Goal: Task Accomplishment & Management: Use online tool/utility

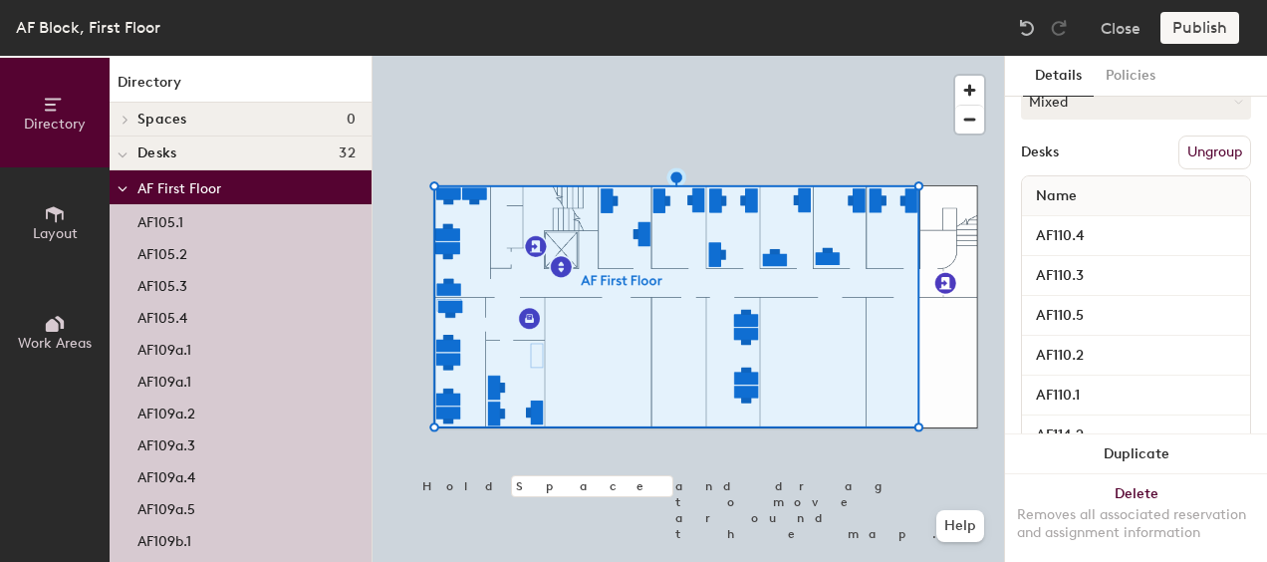
scroll to position [434, 0]
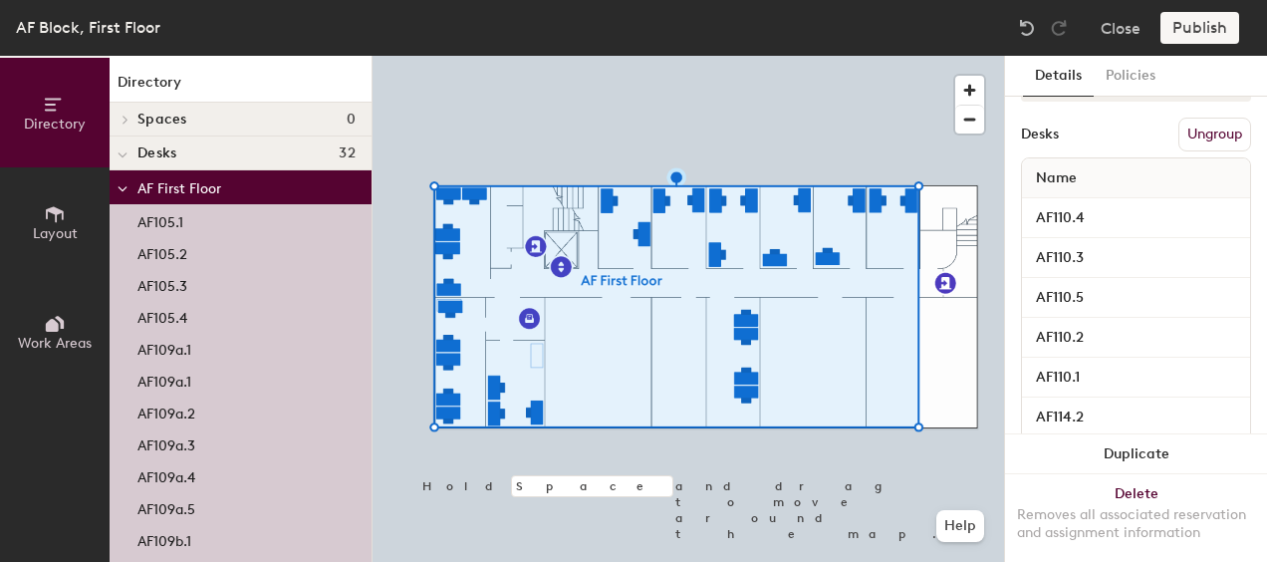
click at [1214, 127] on button "Ungroup" at bounding box center [1215, 135] width 73 height 34
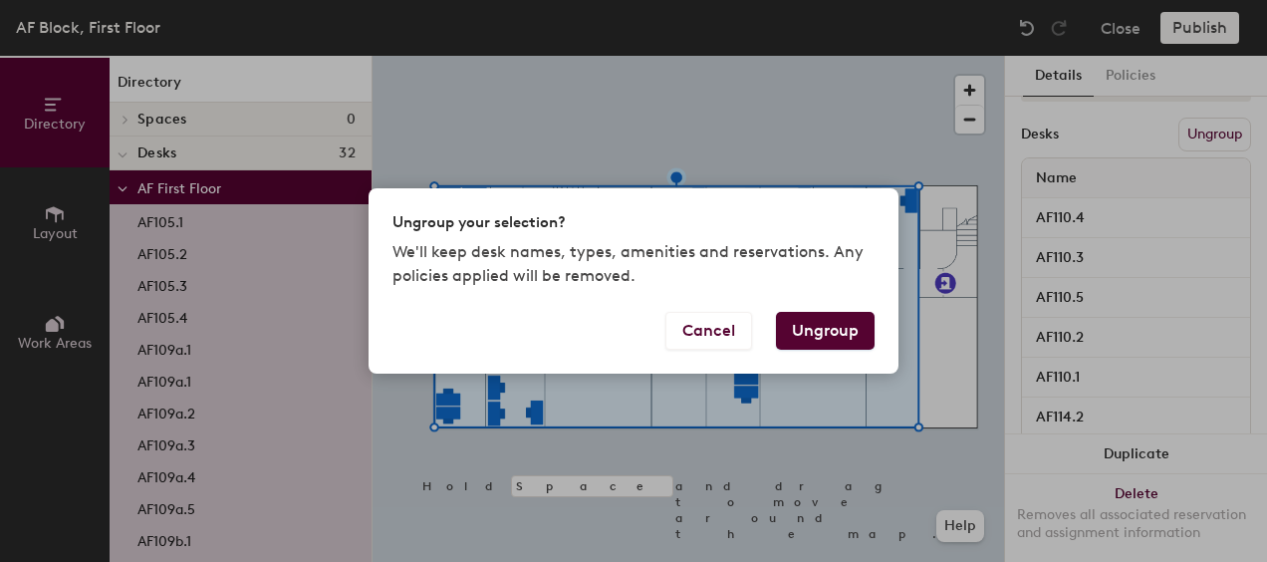
click at [839, 335] on button "Ungroup" at bounding box center [825, 331] width 99 height 38
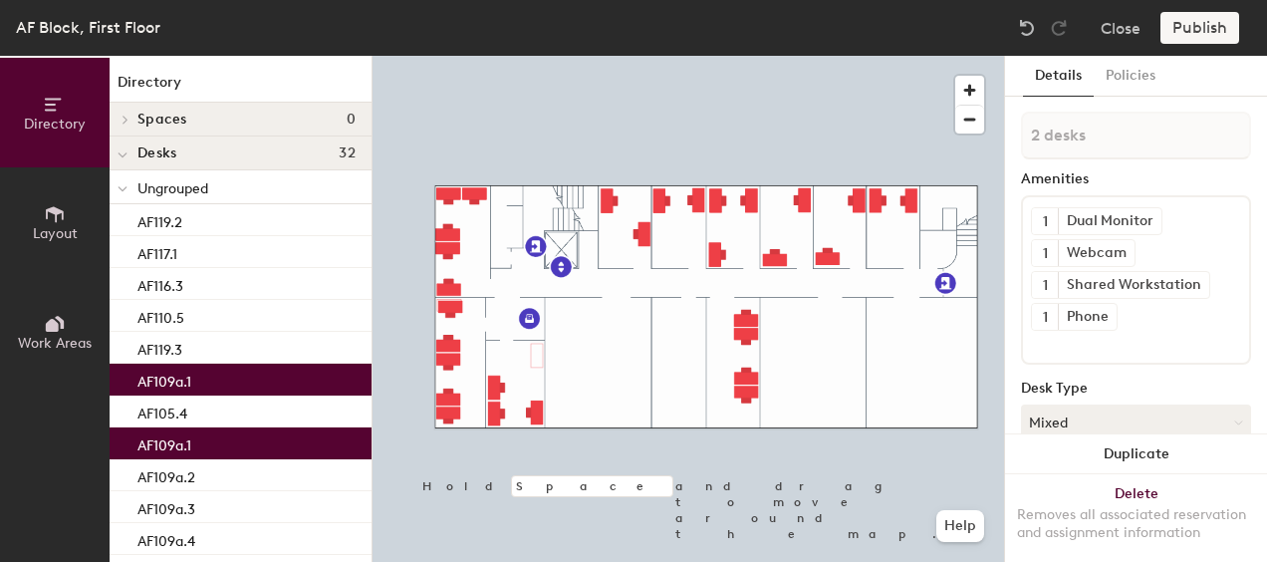
type input "1 desk"
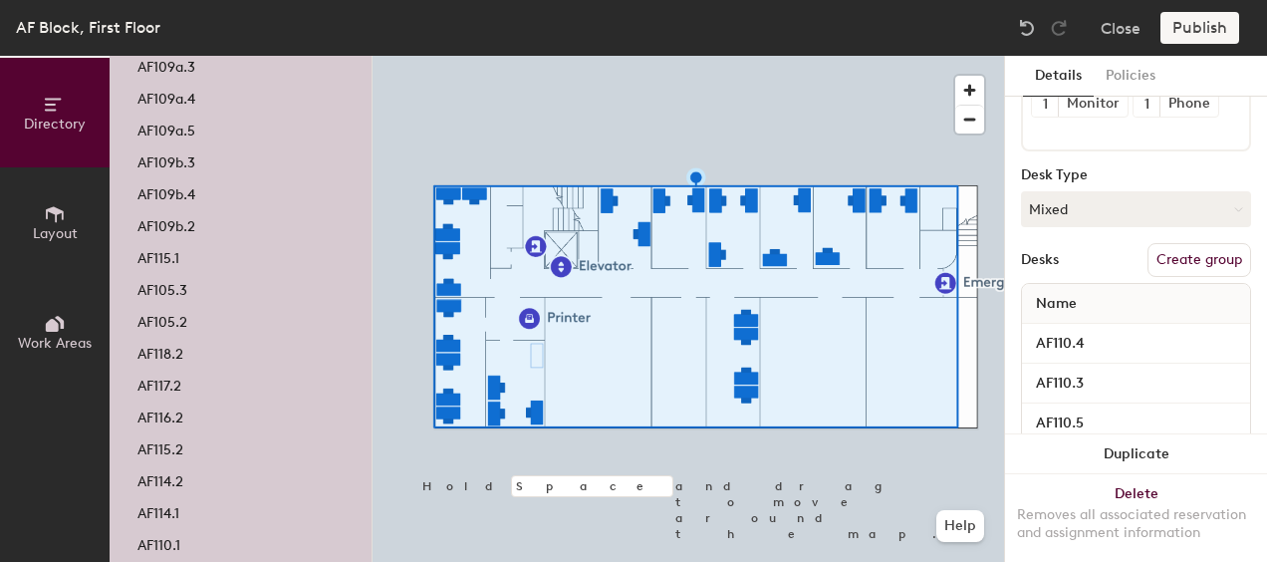
scroll to position [312, 0]
click at [1193, 247] on button "Create group" at bounding box center [1200, 257] width 104 height 34
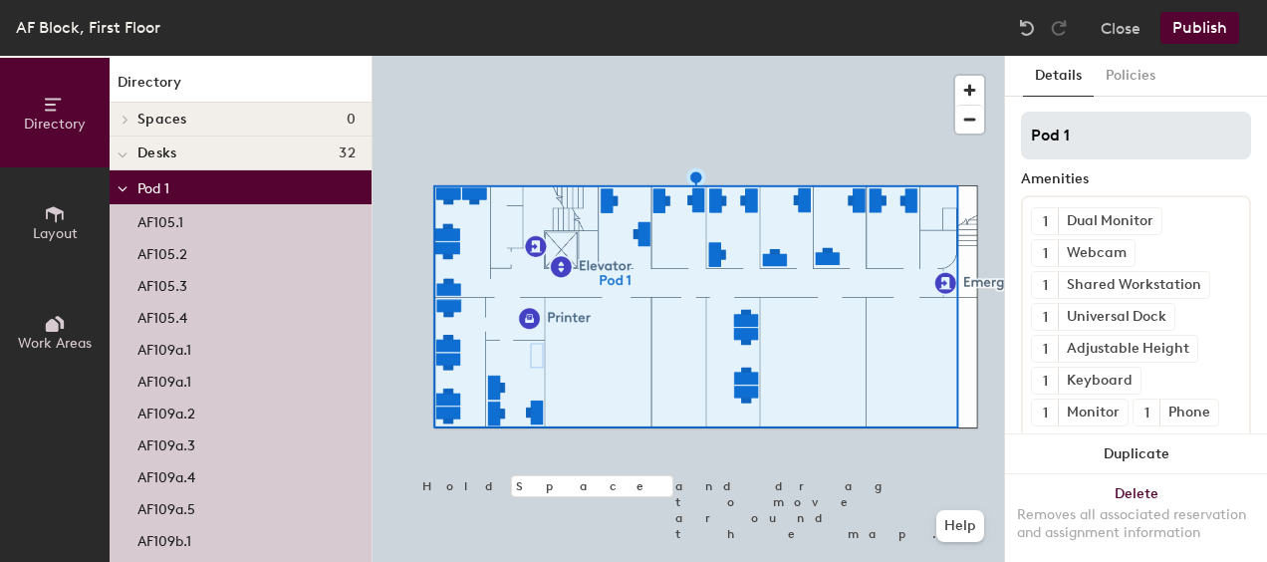
click at [1145, 126] on input "Pod 1" at bounding box center [1136, 136] width 230 height 48
type input "P"
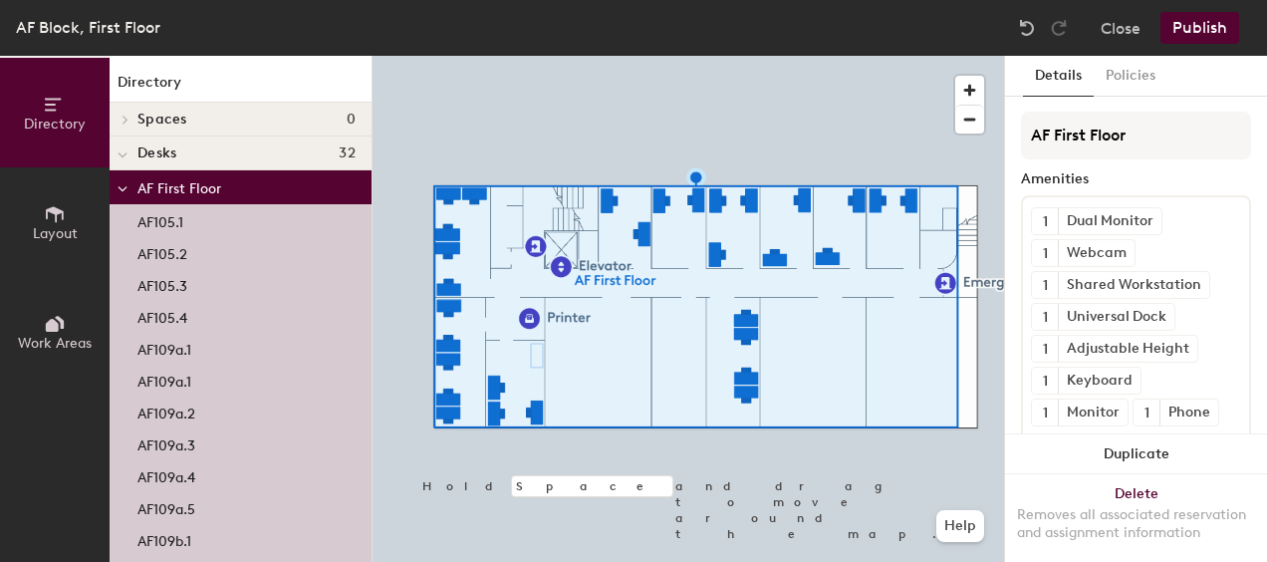
type input "AF First Floor"
click at [1204, 29] on button "Publish" at bounding box center [1200, 28] width 79 height 32
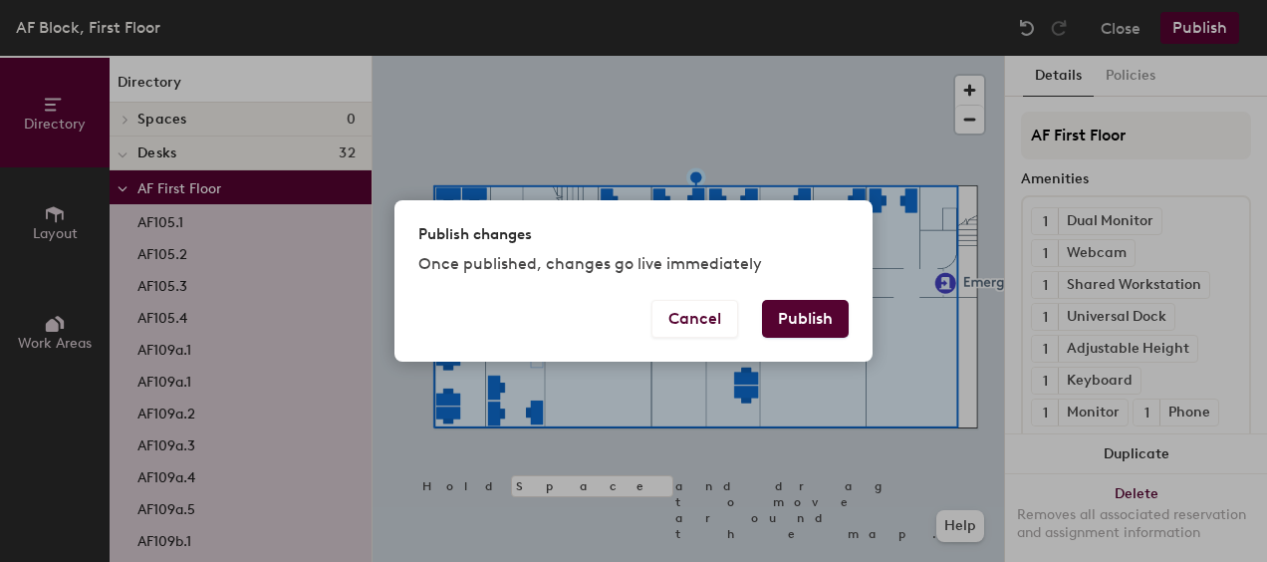
click at [801, 314] on button "Publish" at bounding box center [805, 319] width 87 height 38
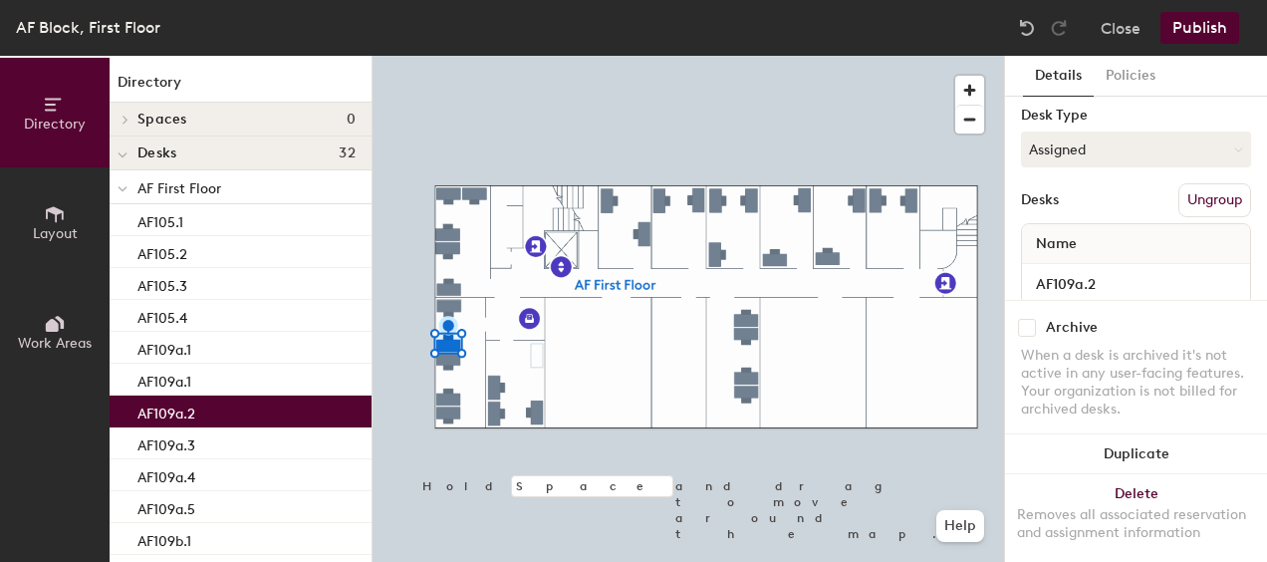
scroll to position [177, 0]
drag, startPoint x: 1263, startPoint y: 130, endPoint x: 1265, endPoint y: 14, distance: 115.6
click at [1265, 14] on div "AF Block, First Floor Close Publish" at bounding box center [633, 28] width 1267 height 56
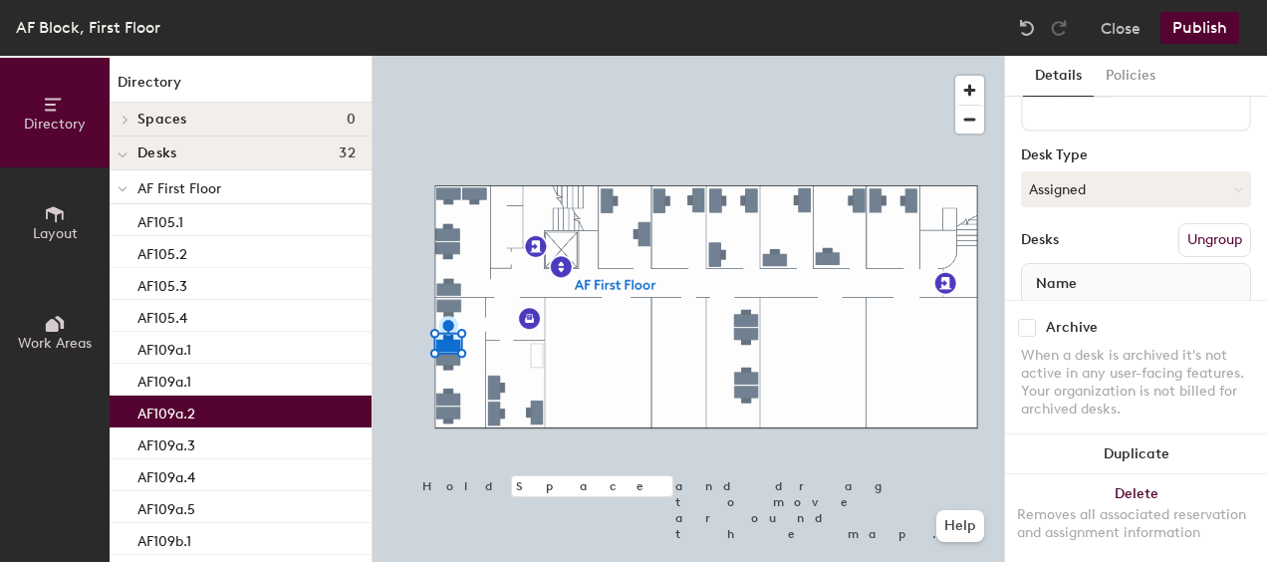
scroll to position [124, 0]
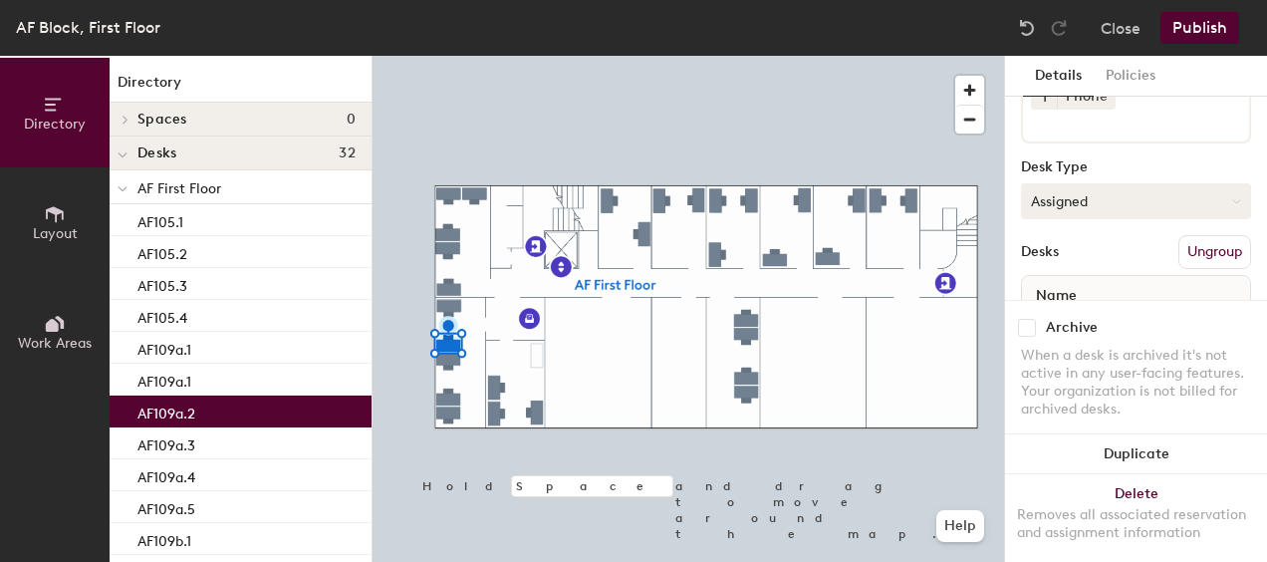
click at [1232, 203] on icon at bounding box center [1236, 201] width 9 height 9
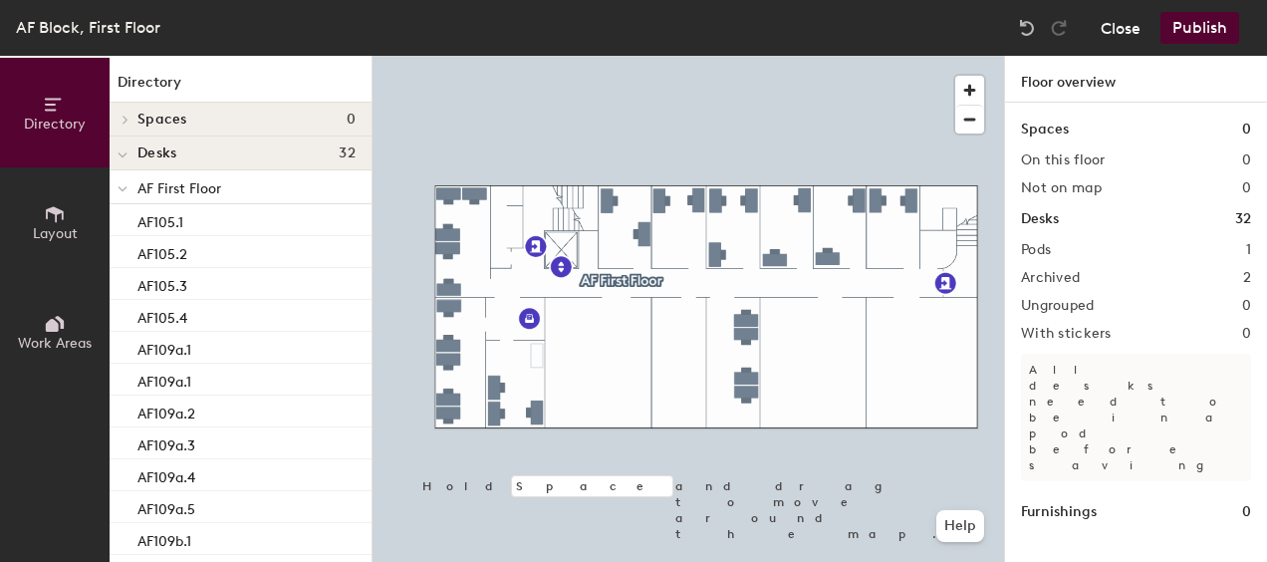
click at [1121, 32] on button "Close" at bounding box center [1121, 28] width 40 height 32
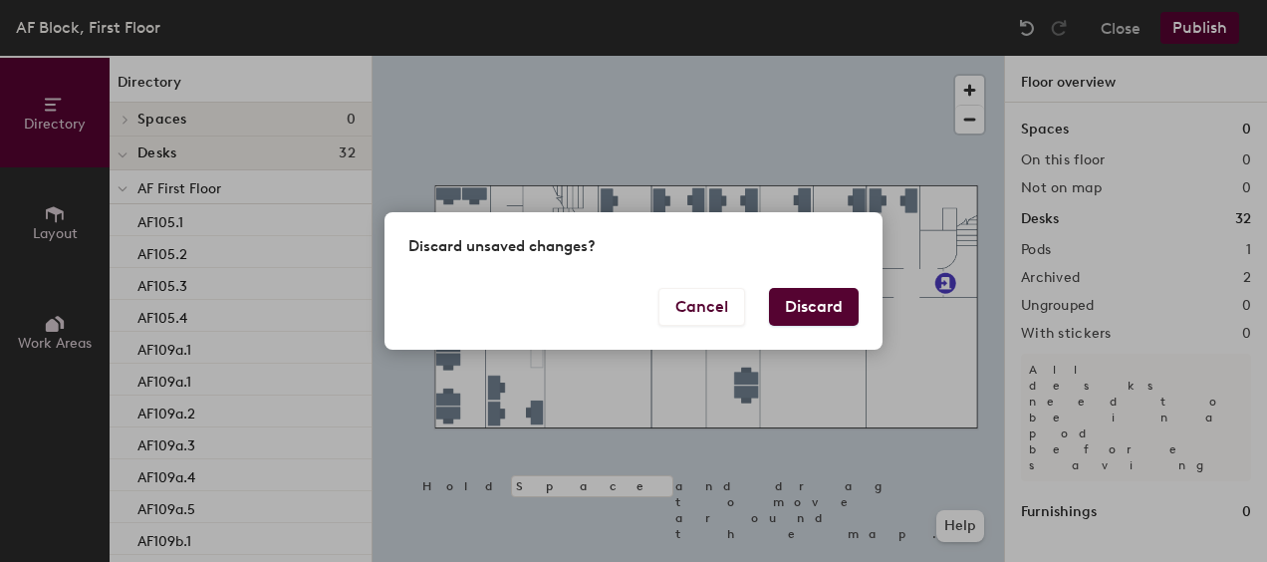
click at [826, 310] on button "Discard" at bounding box center [814, 307] width 90 height 38
